Goal: Use online tool/utility

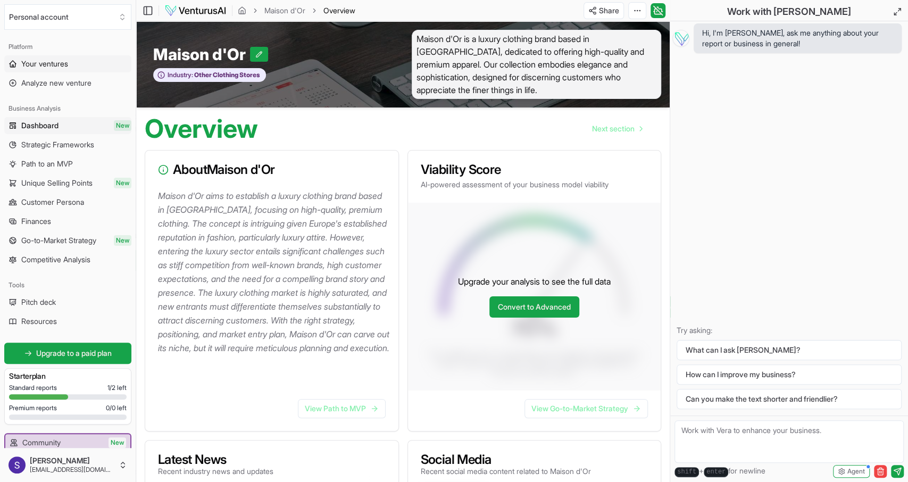
click at [75, 70] on link "Your ventures" at bounding box center [67, 63] width 127 height 17
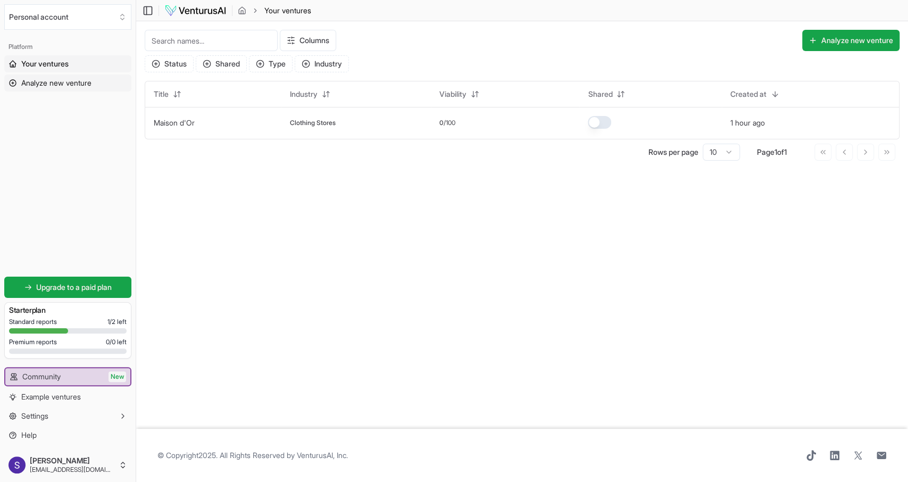
click at [48, 91] on link "Analyze new venture" at bounding box center [67, 82] width 127 height 17
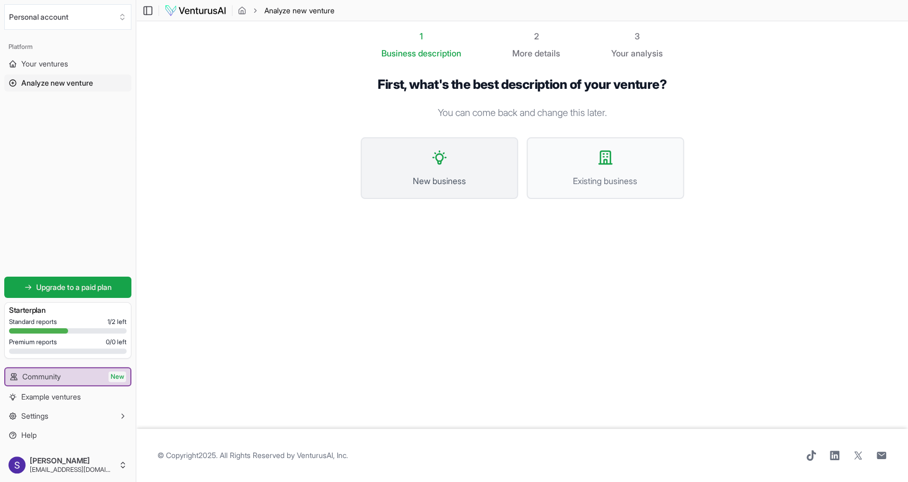
click at [456, 189] on button "New business" at bounding box center [439, 168] width 157 height 62
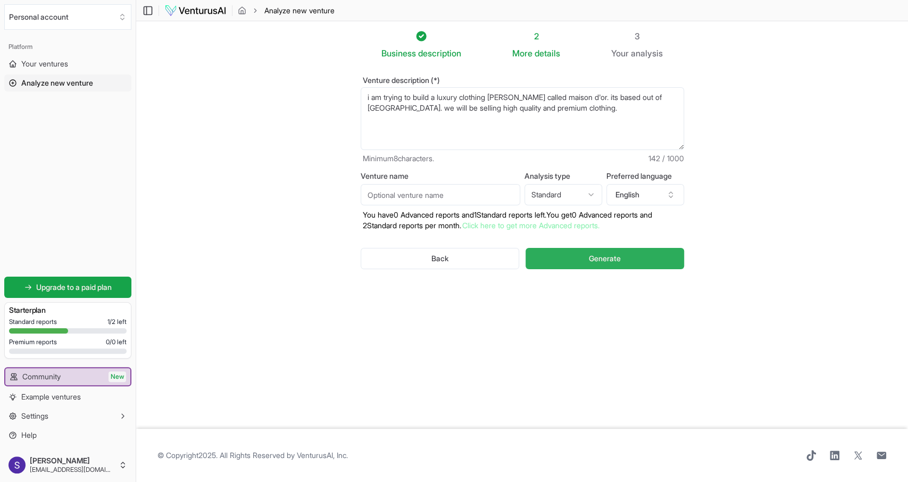
click at [563, 253] on button "Generate" at bounding box center [605, 258] width 158 height 21
